Goal: Navigation & Orientation: Understand site structure

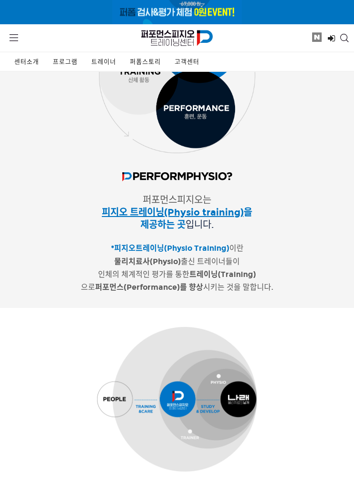
scroll to position [404, 0]
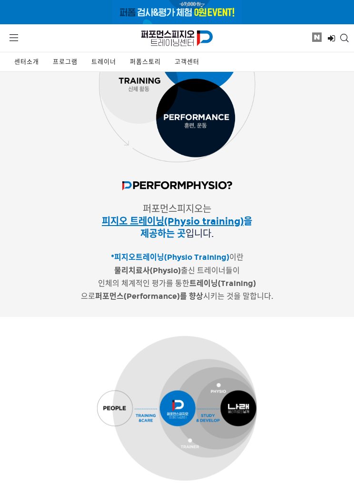
click at [19, 38] on link "MENU" at bounding box center [14, 38] width 18 height 23
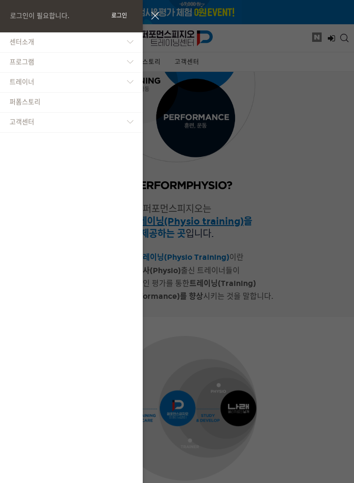
click at [36, 42] on link "센터소개" at bounding box center [71, 43] width 143 height 20
click at [37, 56] on span "· 시설안내" at bounding box center [27, 59] width 27 height 8
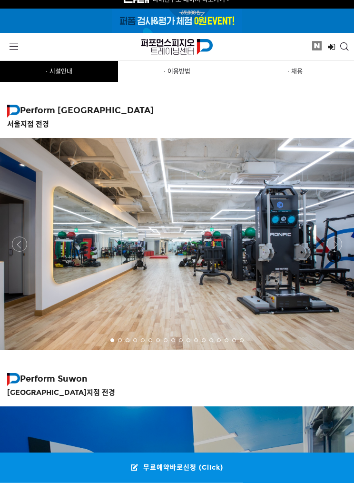
scroll to position [9, 0]
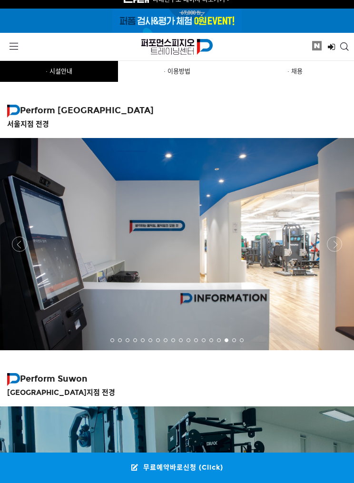
click at [12, 46] on span at bounding box center [14, 46] width 9 height 9
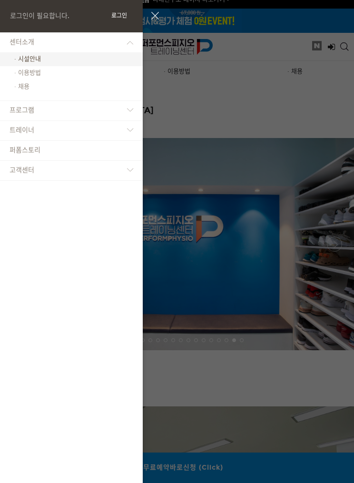
scroll to position [10, 0]
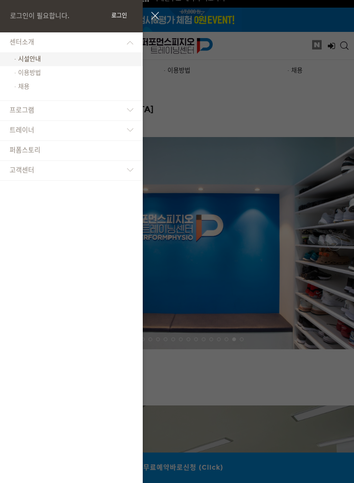
click at [151, 18] on button "닫기" at bounding box center [155, 16] width 15 height 16
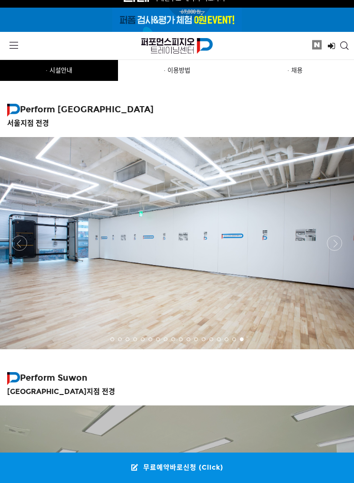
click at [183, 71] on span "· 이용방법" at bounding box center [177, 71] width 27 height 8
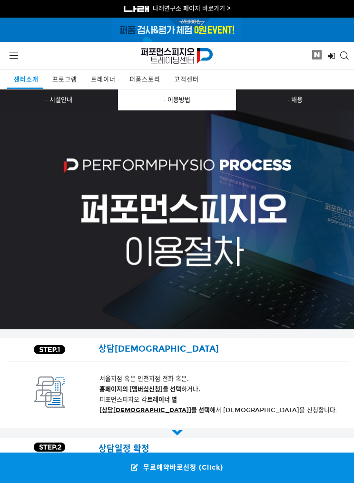
click at [14, 52] on span at bounding box center [14, 55] width 9 height 9
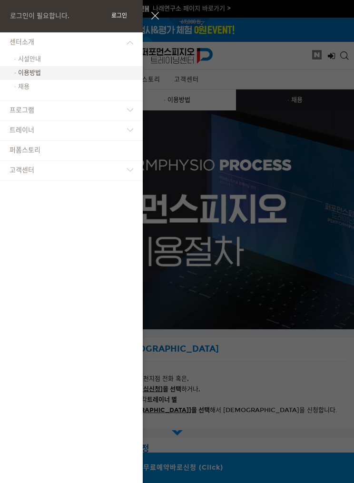
click at [71, 166] on link "고객센터" at bounding box center [71, 171] width 143 height 20
click at [40, 184] on span "· 오시는 길" at bounding box center [28, 187] width 29 height 8
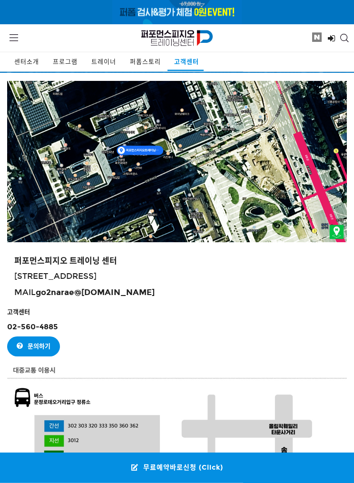
scroll to position [264, 0]
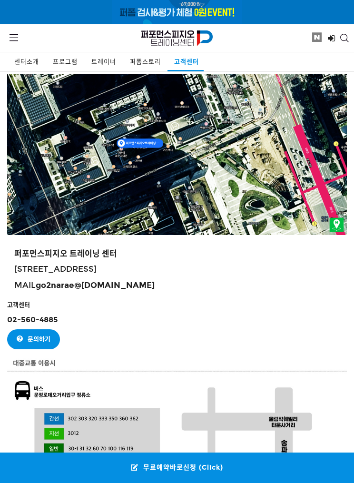
click at [18, 40] on link "MENU" at bounding box center [14, 38] width 18 height 23
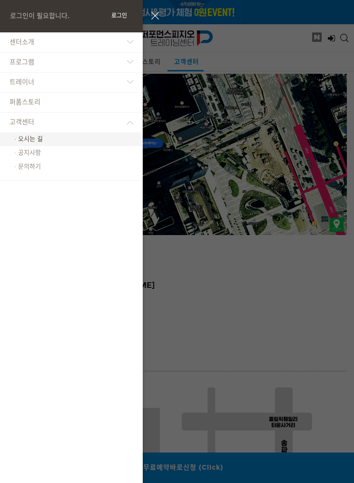
click at [242, 171] on div at bounding box center [177, 241] width 354 height 483
